Goal: Check status: Check status

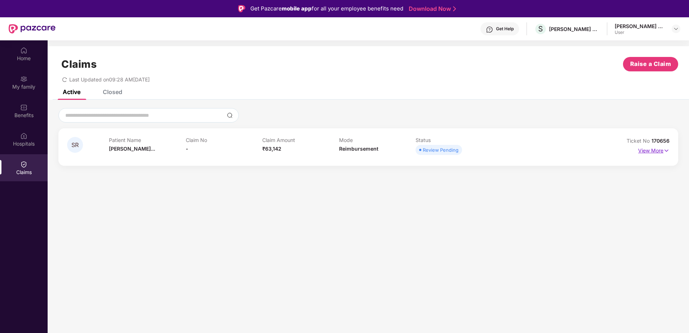
click at [655, 151] on p "View More" at bounding box center [653, 150] width 31 height 10
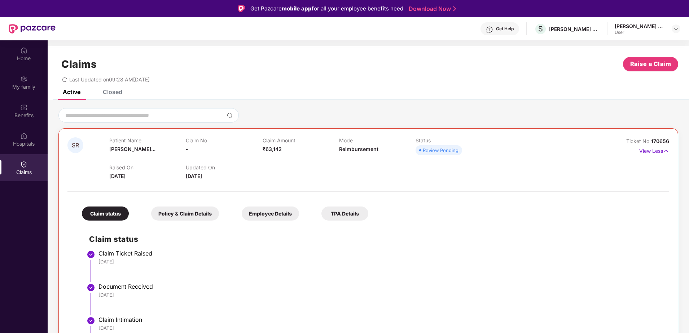
scroll to position [45, 0]
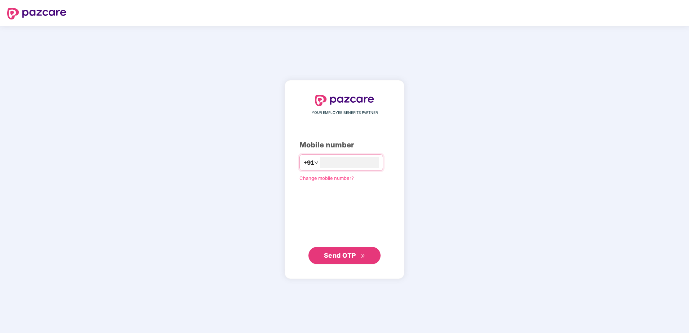
type input "**********"
drag, startPoint x: 337, startPoint y: 257, endPoint x: 351, endPoint y: 227, distance: 32.4
click at [338, 257] on span "Send OTP" at bounding box center [340, 256] width 32 height 8
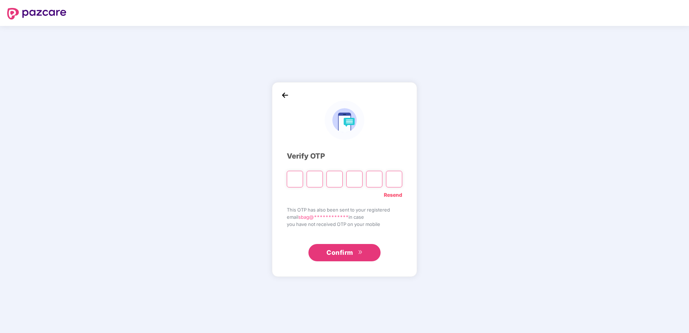
type input "*"
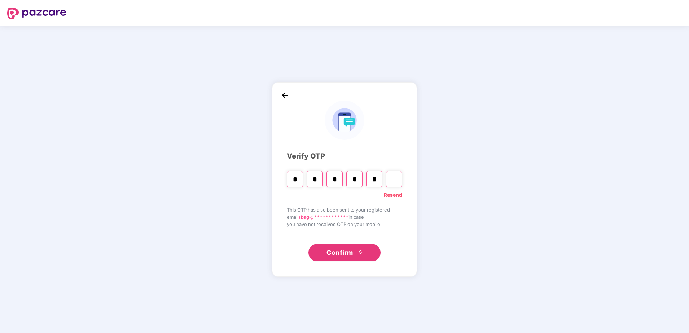
type input "*"
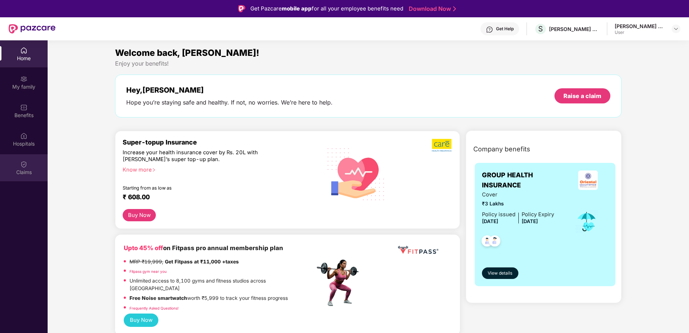
click at [29, 162] on div "Claims" at bounding box center [24, 167] width 48 height 27
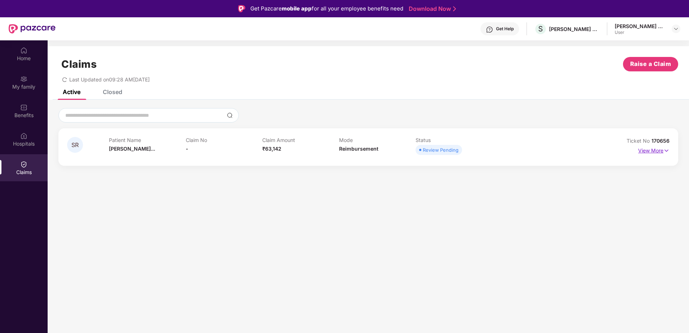
click at [667, 149] on img at bounding box center [667, 151] width 6 height 8
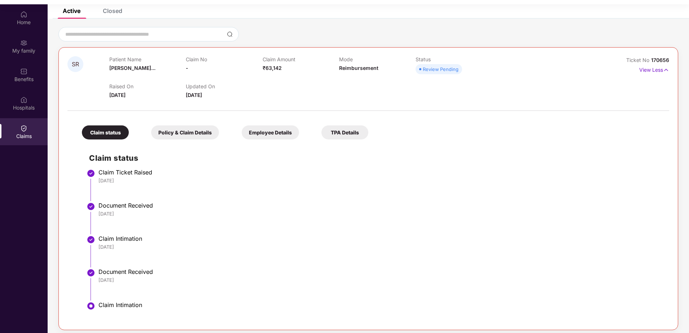
scroll to position [40, 0]
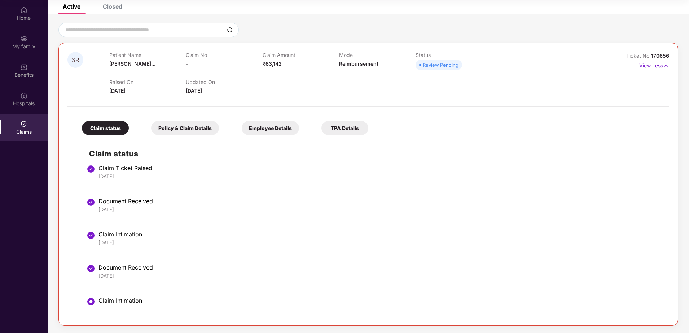
click at [189, 126] on div "Policy & Claim Details" at bounding box center [185, 128] width 68 height 14
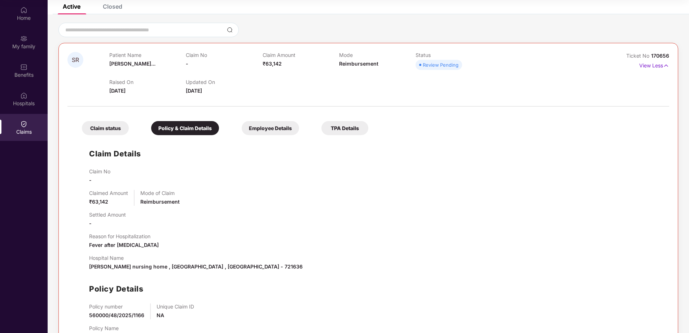
scroll to position [75, 0]
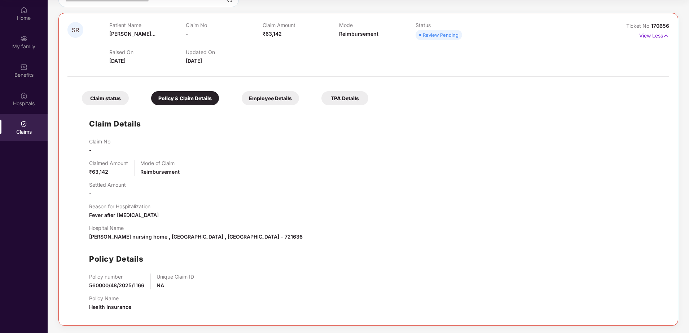
click at [268, 97] on div "Employee Details" at bounding box center [270, 98] width 57 height 14
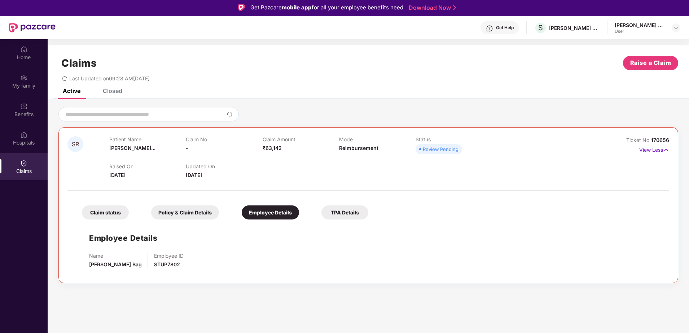
scroll to position [0, 0]
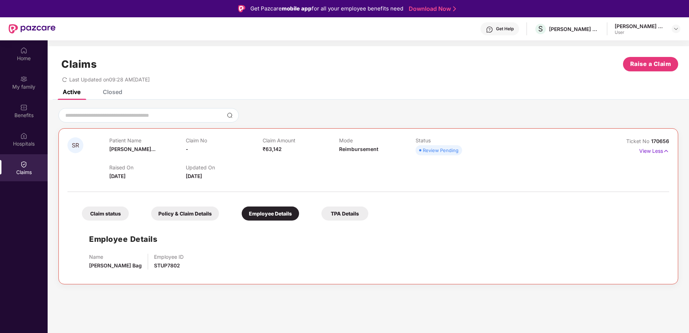
click at [346, 214] on div "TPA Details" at bounding box center [344, 214] width 47 height 14
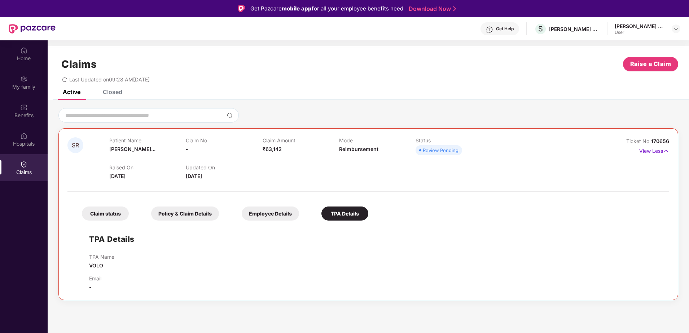
click at [285, 213] on div "Employee Details" at bounding box center [270, 214] width 57 height 14
